Goal: Information Seeking & Learning: Find specific fact

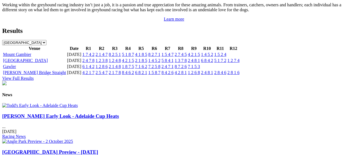
scroll to position [604, 0]
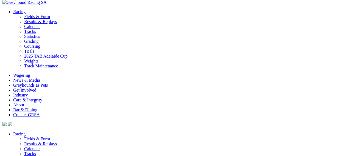
scroll to position [878, 0]
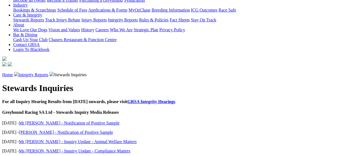
scroll to position [114, 0]
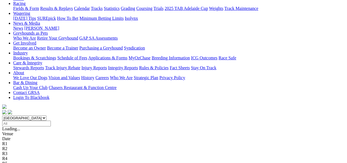
scroll to position [70, 0]
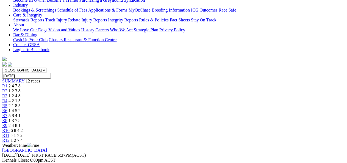
scroll to position [94, 0]
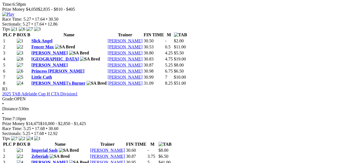
scroll to position [417, 0]
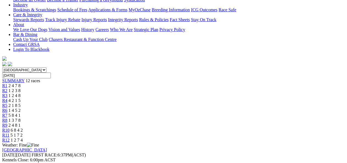
scroll to position [114, 0]
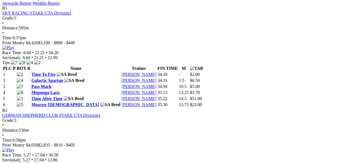
scroll to position [275, 0]
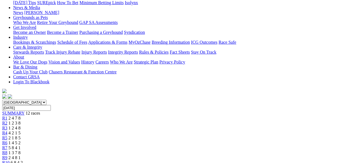
scroll to position [83, 0]
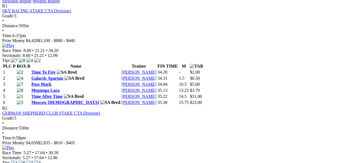
scroll to position [284, 0]
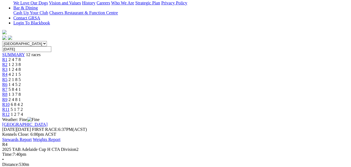
scroll to position [124, 0]
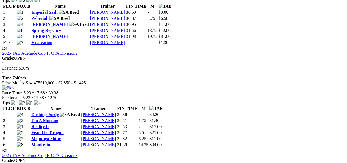
scroll to position [535, 0]
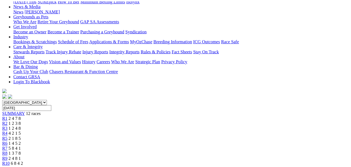
scroll to position [74, 0]
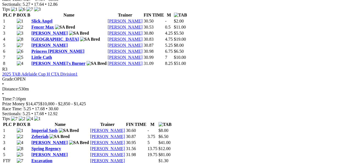
scroll to position [422, 0]
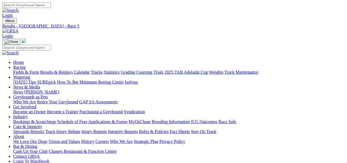
drag, startPoint x: 155, startPoint y: 157, endPoint x: 163, endPoint y: 150, distance: 11.4
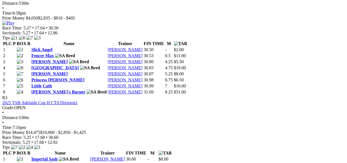
scroll to position [402, 0]
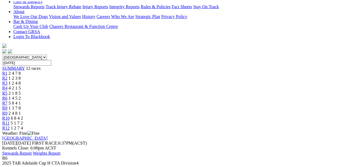
scroll to position [128, 0]
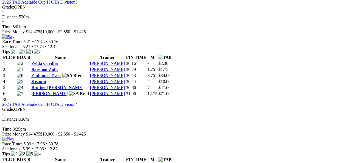
scroll to position [706, 0]
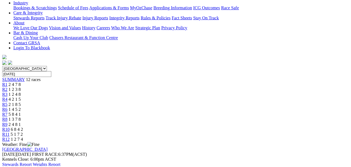
scroll to position [113, 0]
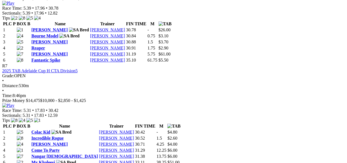
scroll to position [819, 0]
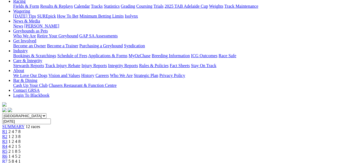
scroll to position [65, 0]
